Goal: Information Seeking & Learning: Learn about a topic

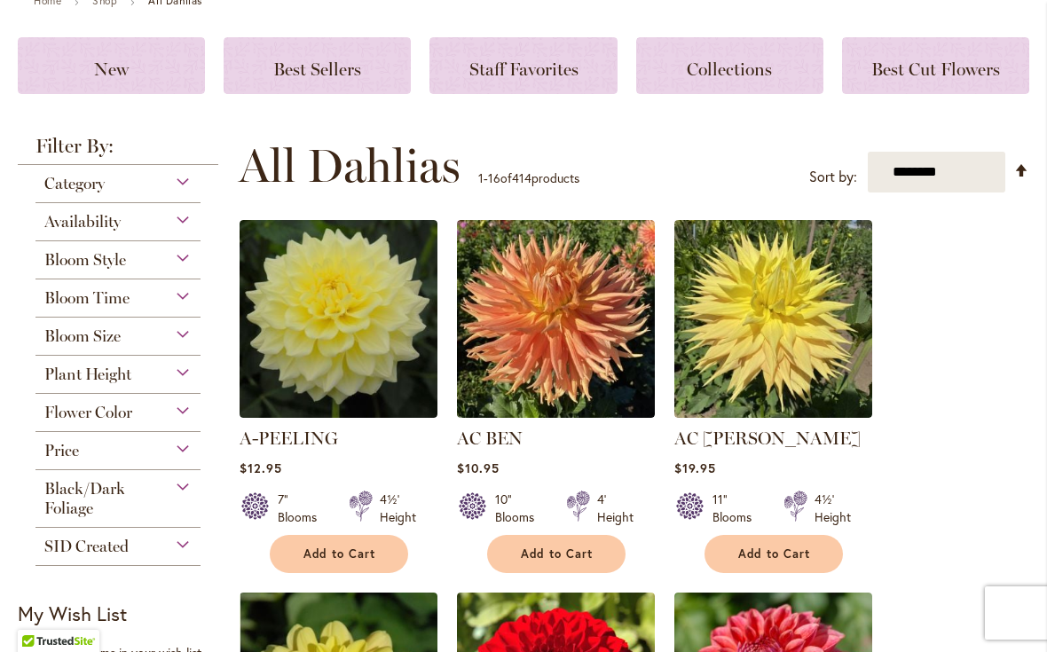
scroll to position [212, 0]
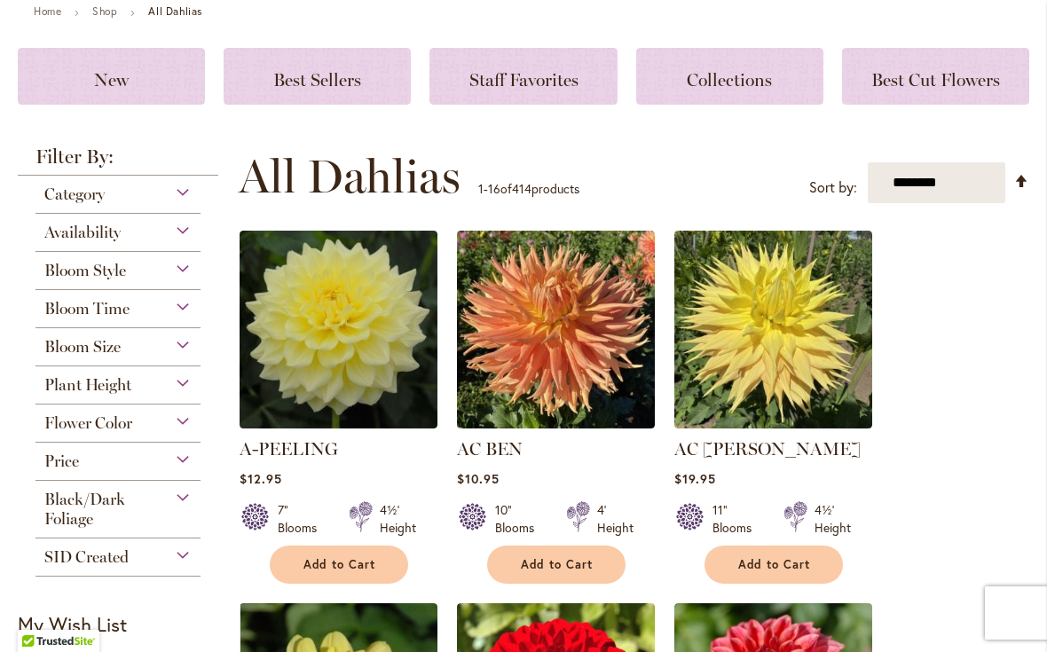
click at [965, 191] on select "**********" at bounding box center [936, 183] width 137 height 42
click at [177, 236] on div "Availability" at bounding box center [117, 228] width 165 height 28
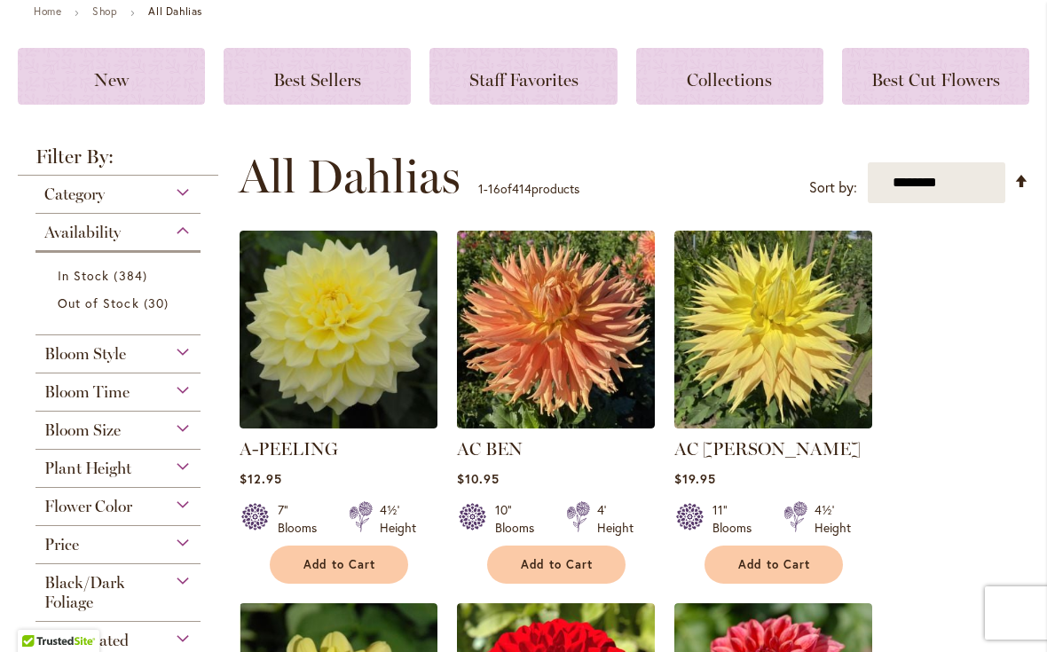
click at [181, 240] on div "Availability" at bounding box center [117, 228] width 165 height 28
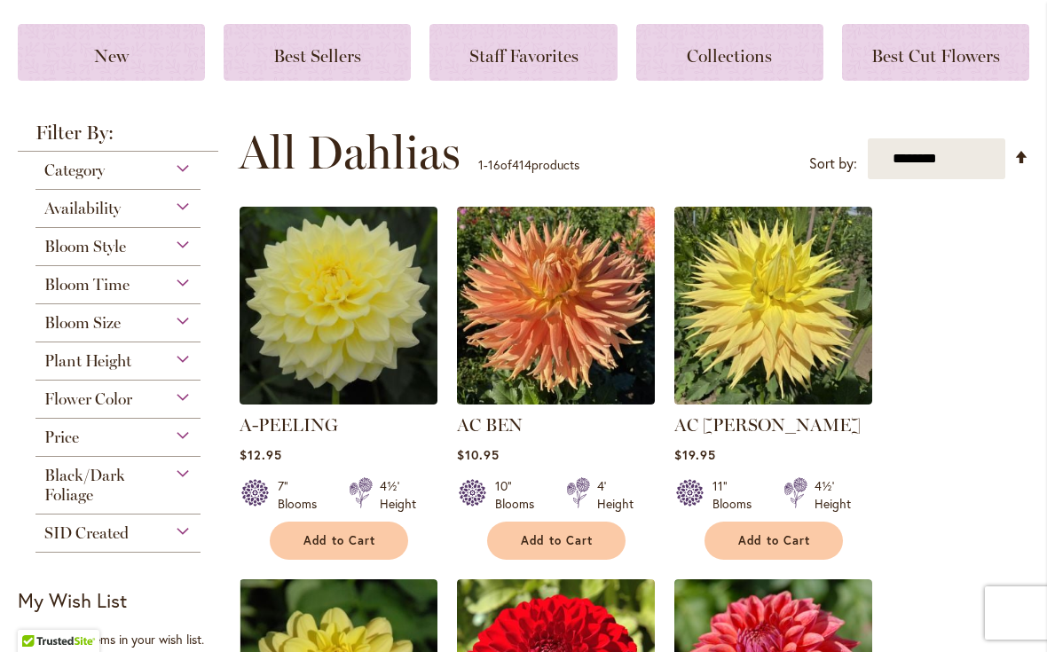
click at [184, 370] on div "Plant Height" at bounding box center [117, 356] width 165 height 28
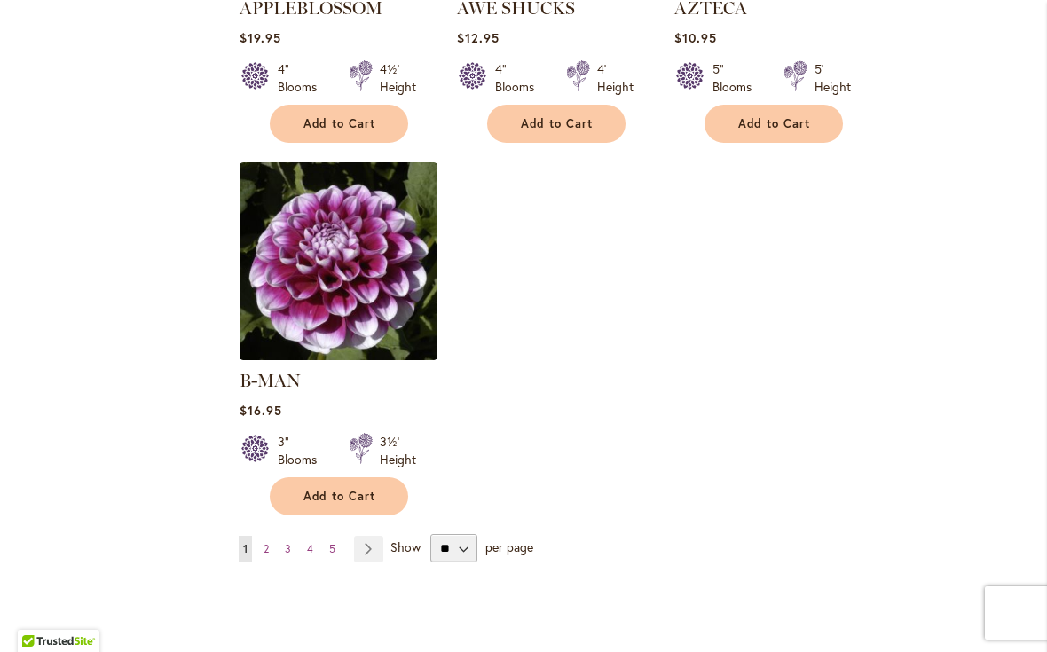
scroll to position [2169, 0]
click at [459, 533] on select "** ** ** **" at bounding box center [453, 547] width 47 height 28
click at [369, 535] on link "Page Next" at bounding box center [368, 548] width 29 height 27
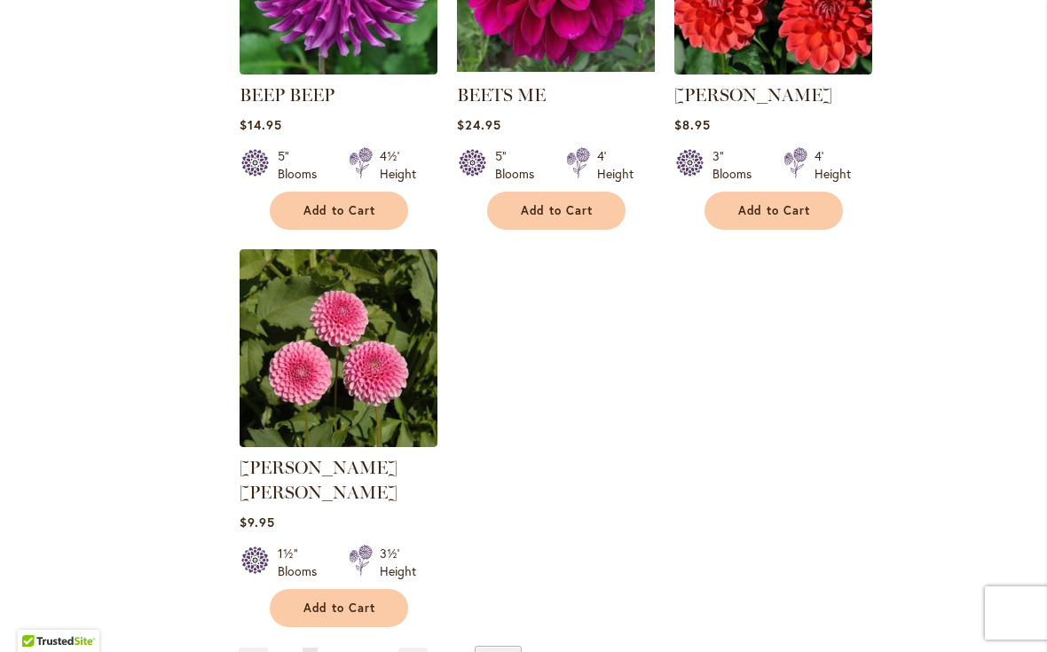
scroll to position [2077, 0]
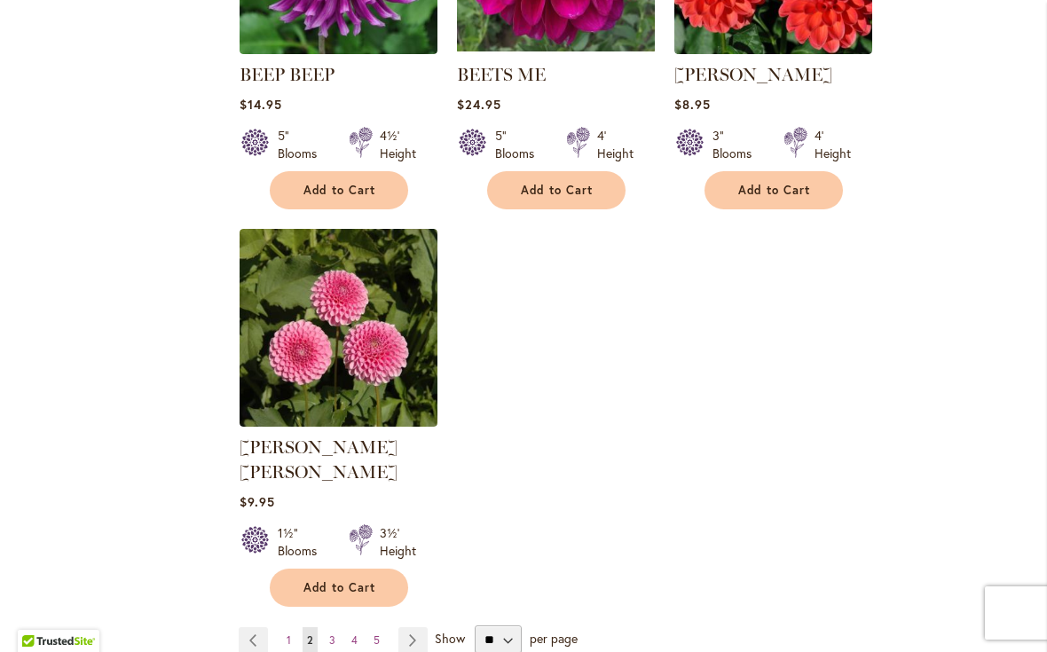
click at [405, 627] on link "Page Next" at bounding box center [412, 640] width 29 height 27
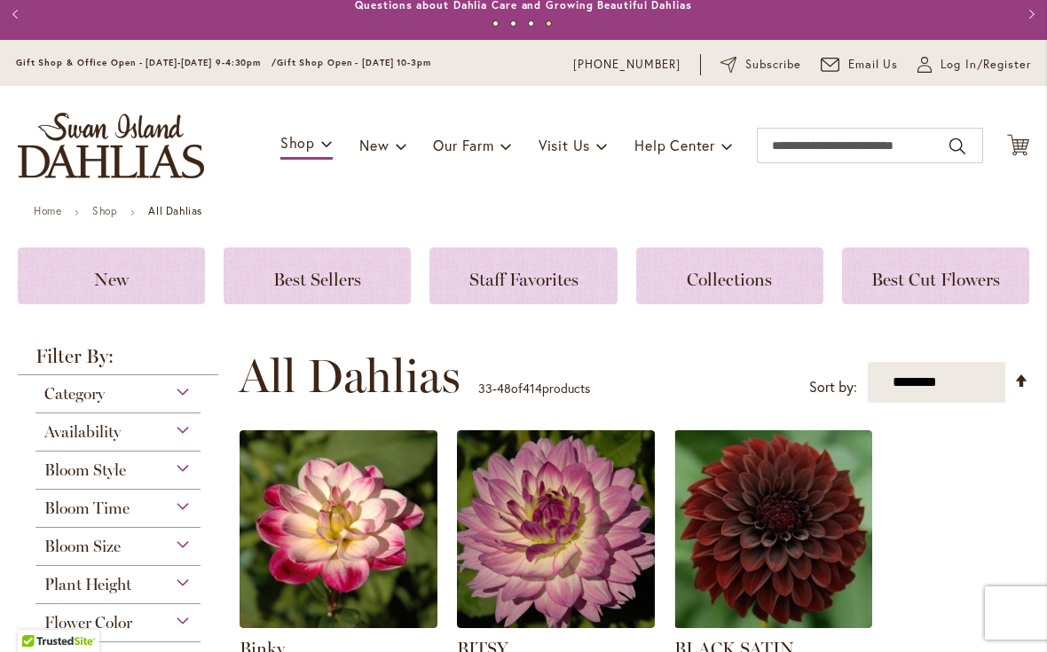
scroll to position [13, 0]
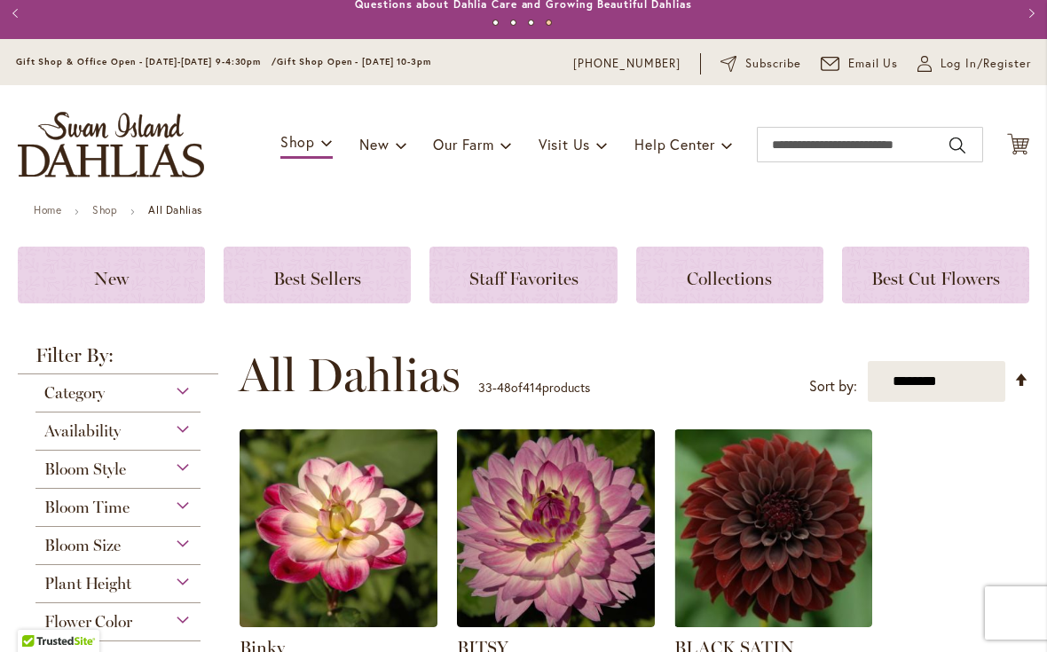
click at [965, 389] on select "**********" at bounding box center [936, 382] width 137 height 42
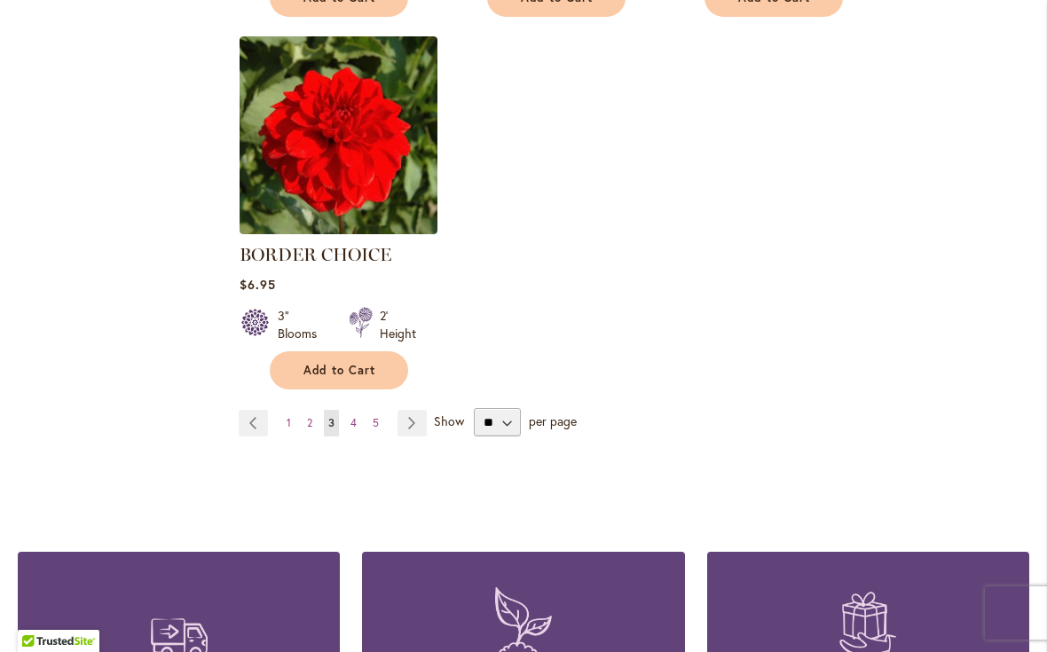
scroll to position [2305, 0]
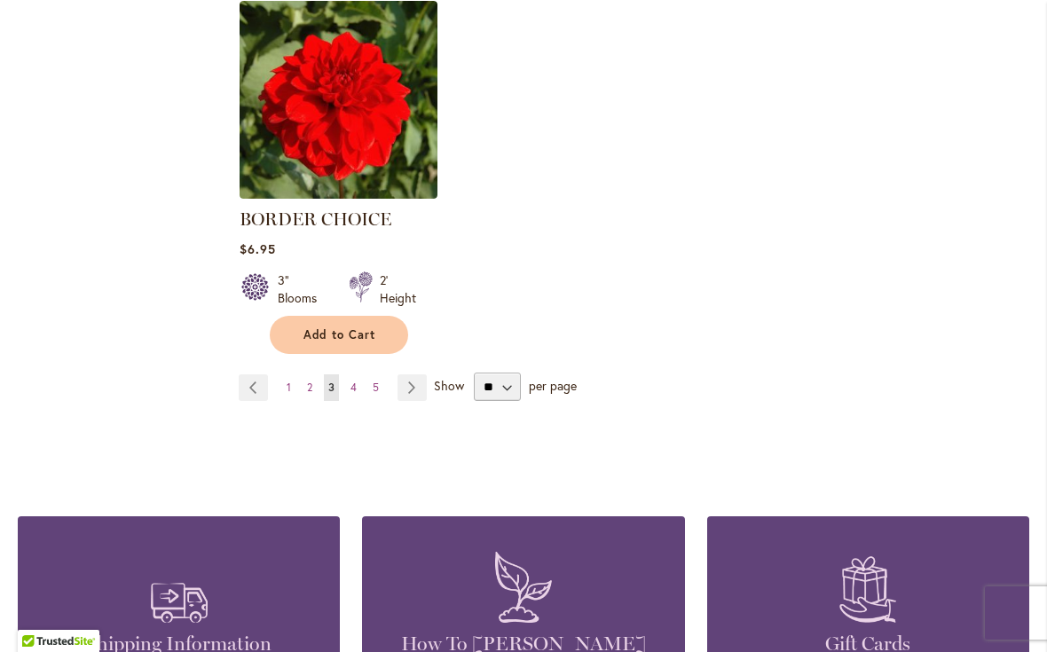
click at [410, 389] on link "Page Next" at bounding box center [411, 387] width 29 height 27
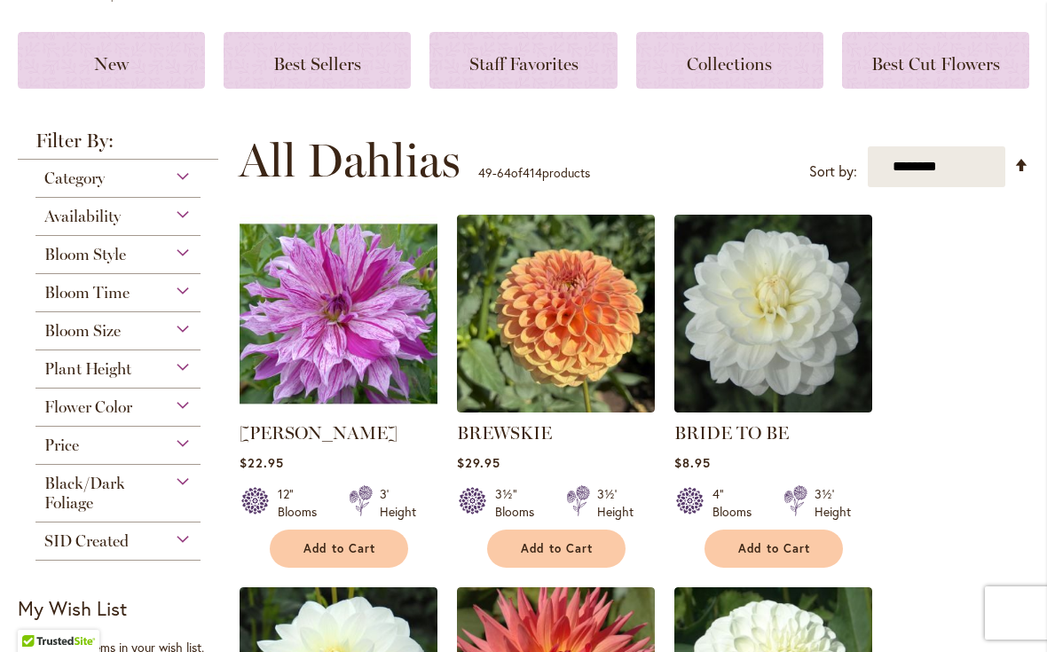
scroll to position [230, 0]
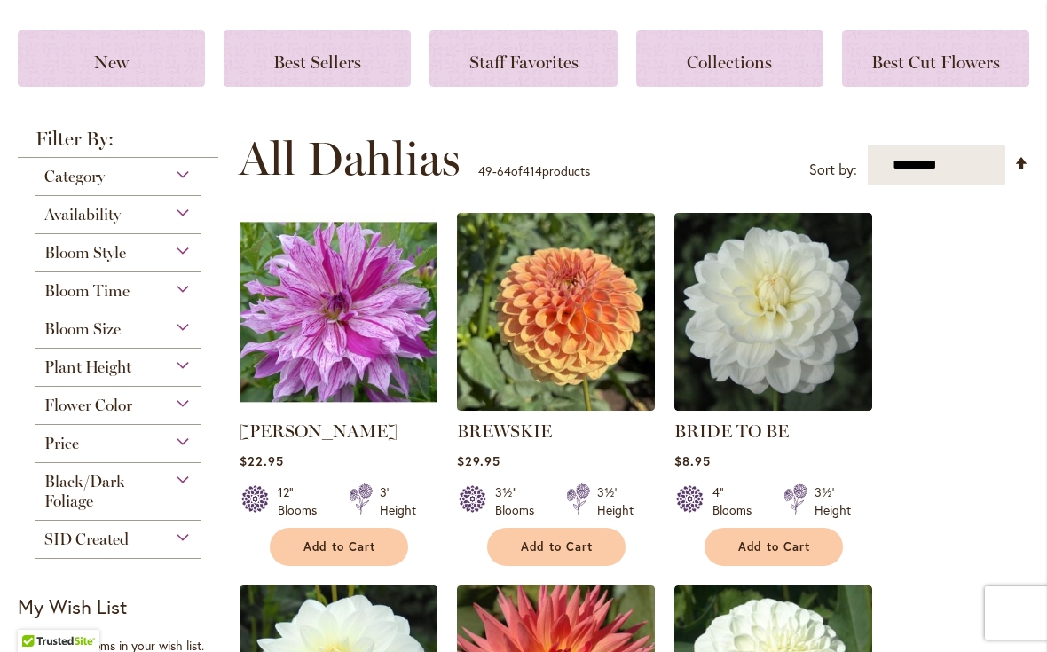
click at [177, 370] on div "Plant Height" at bounding box center [117, 363] width 165 height 28
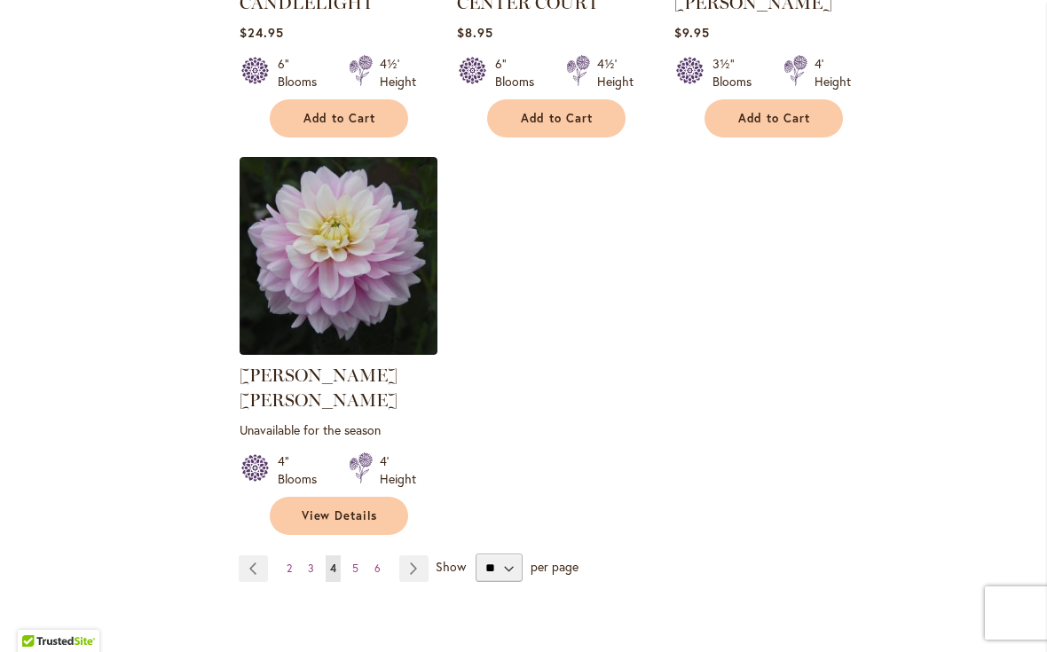
scroll to position [2213, 0]
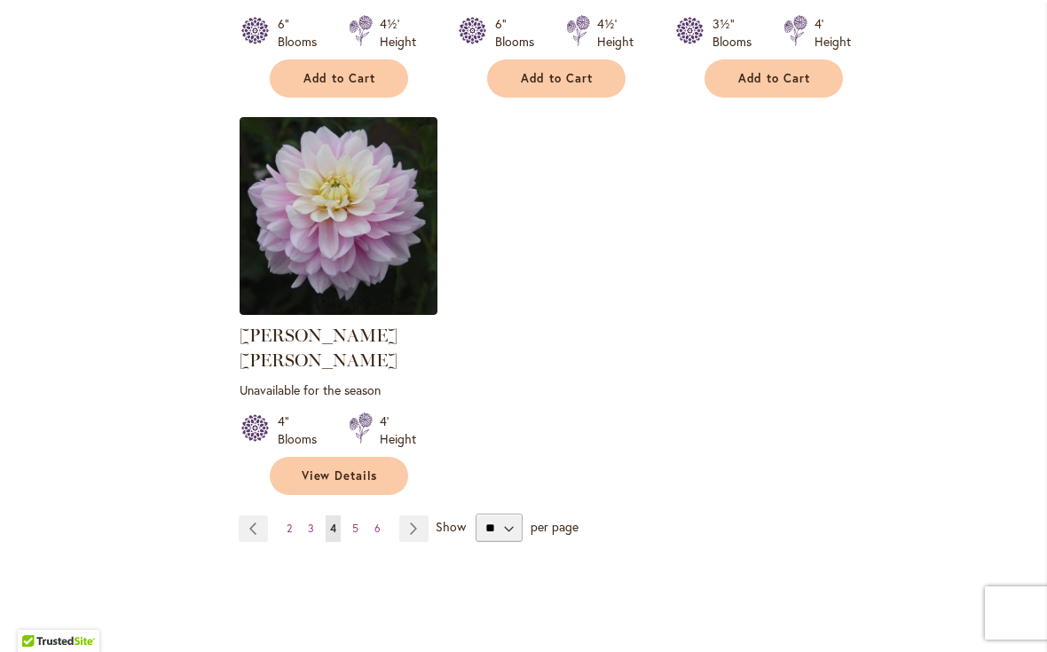
click at [425, 515] on link "Page Next" at bounding box center [413, 528] width 29 height 27
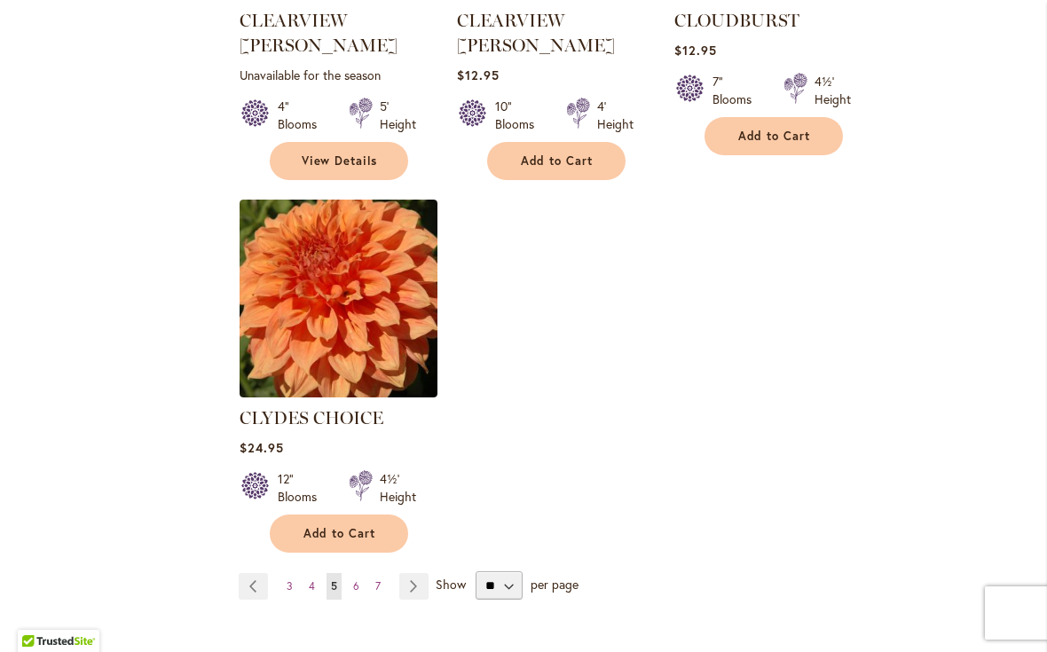
scroll to position [2177, 0]
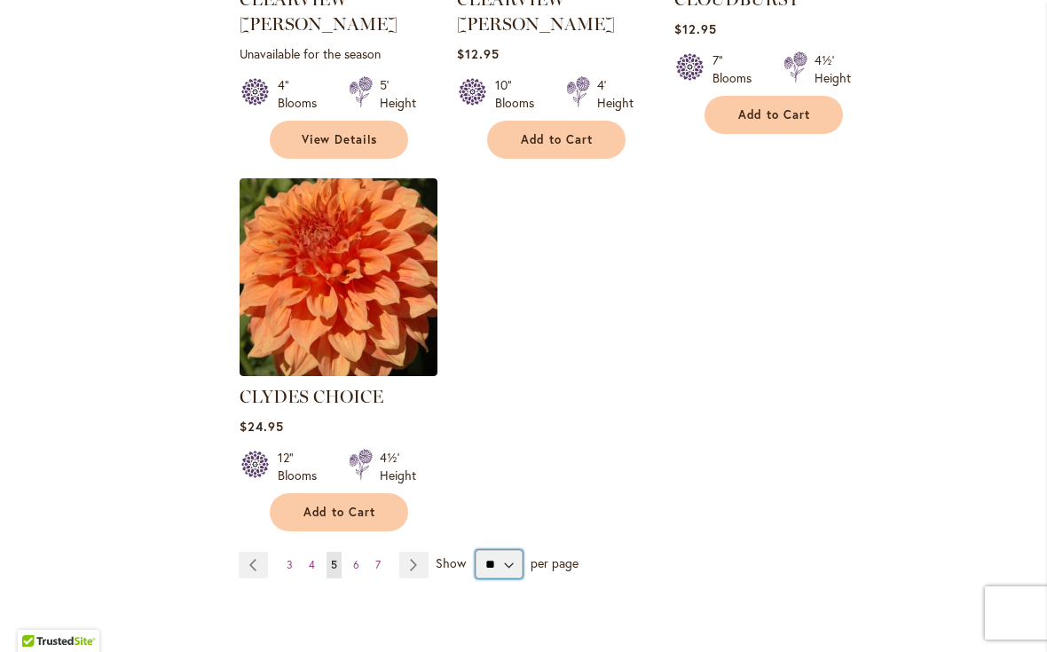
click at [503, 550] on select "** ** ** **" at bounding box center [498, 564] width 47 height 28
select select "**"
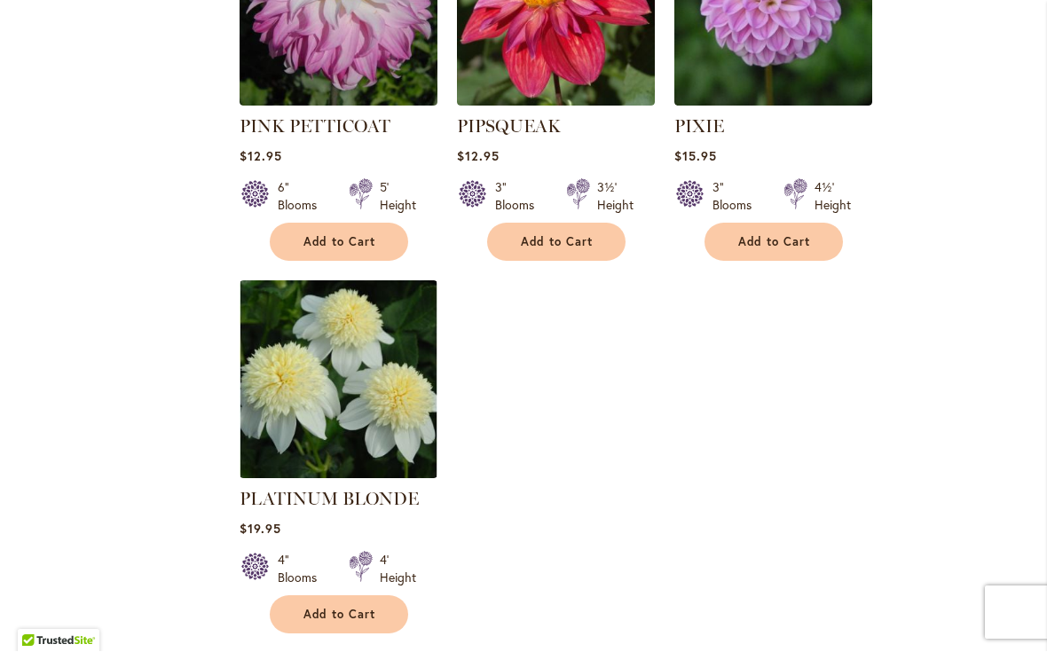
scroll to position [8210, 0]
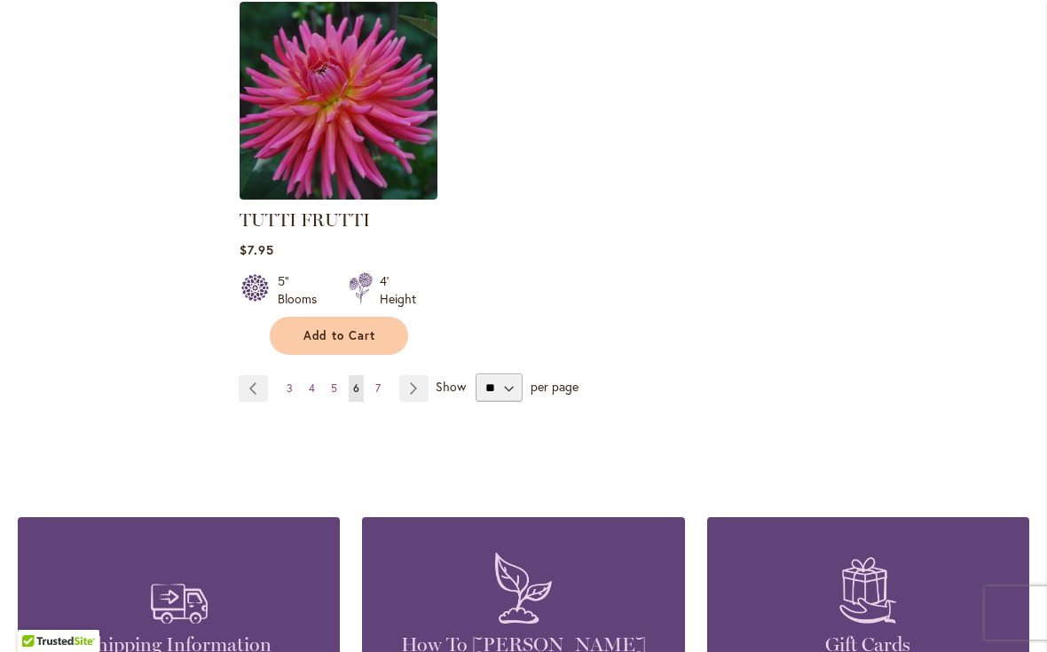
scroll to position [8365, 0]
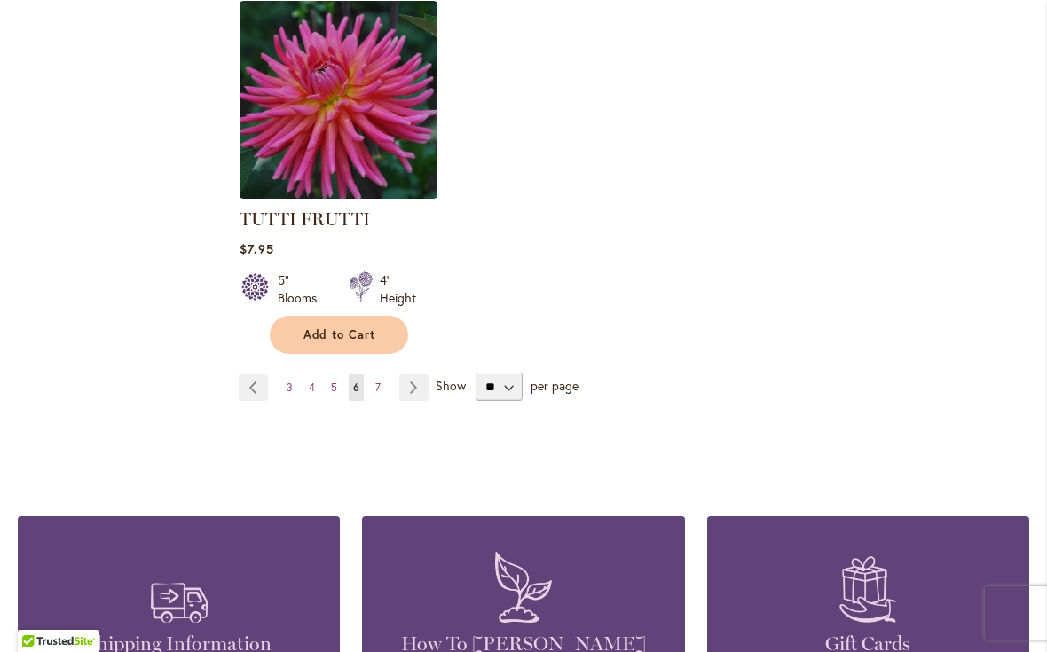
click at [411, 374] on link "Page Next" at bounding box center [413, 387] width 29 height 27
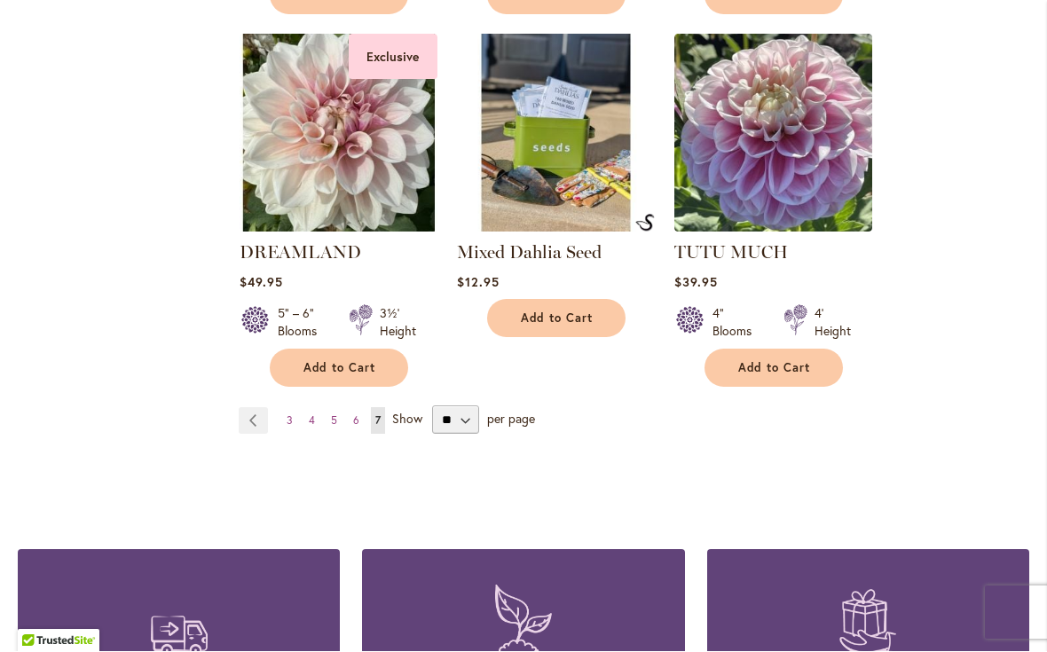
scroll to position [3794, 0]
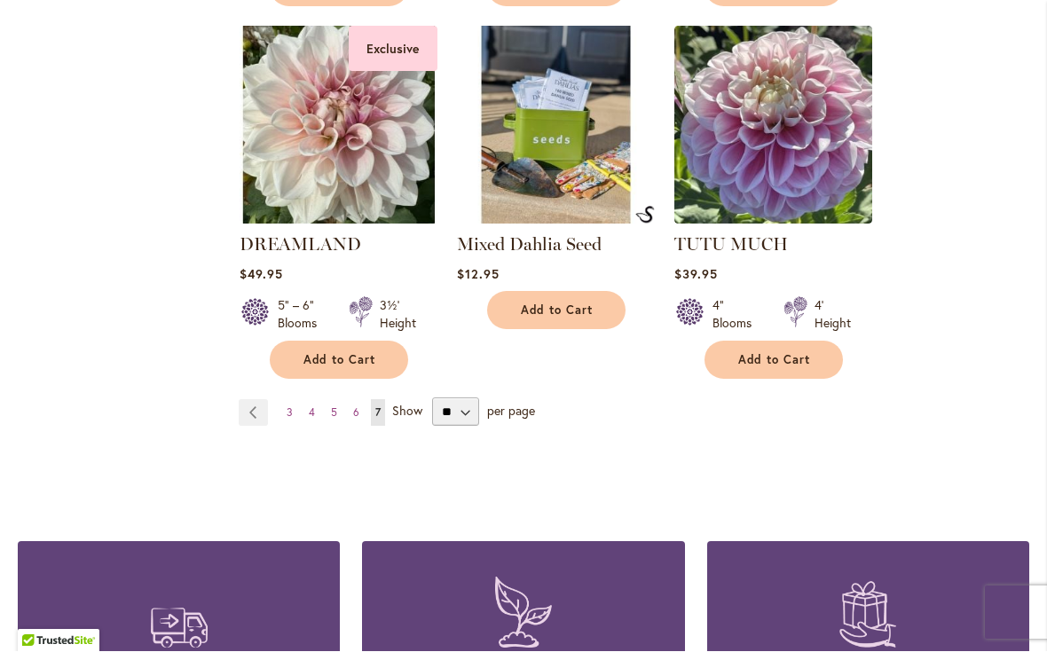
click at [242, 400] on link "Page Previous" at bounding box center [253, 413] width 29 height 27
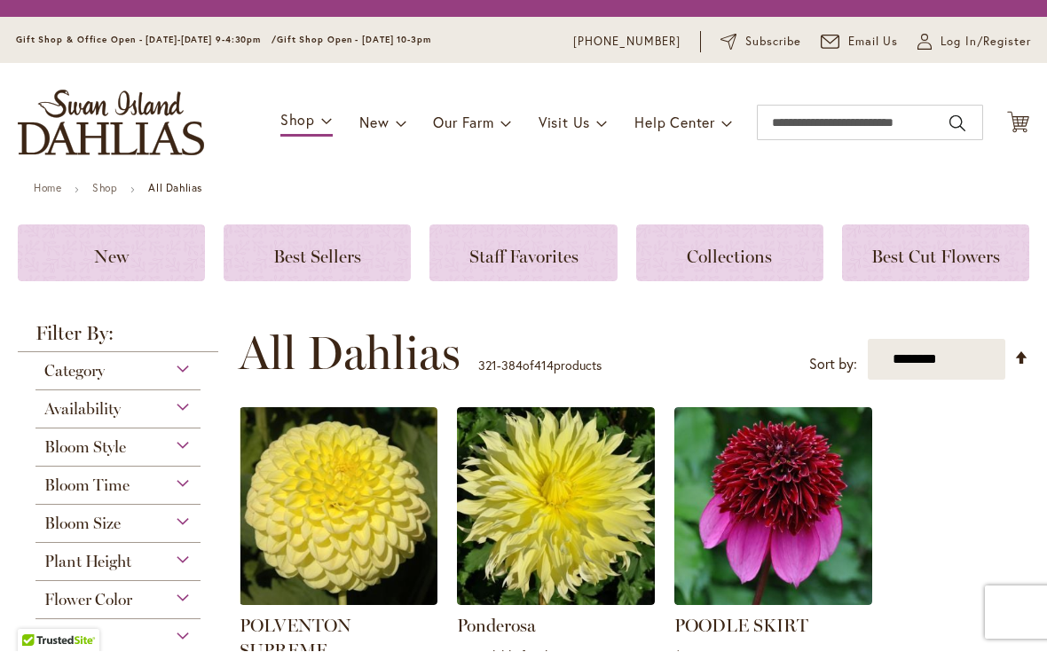
scroll to position [428, 0]
